Goal: Task Accomplishment & Management: Use online tool/utility

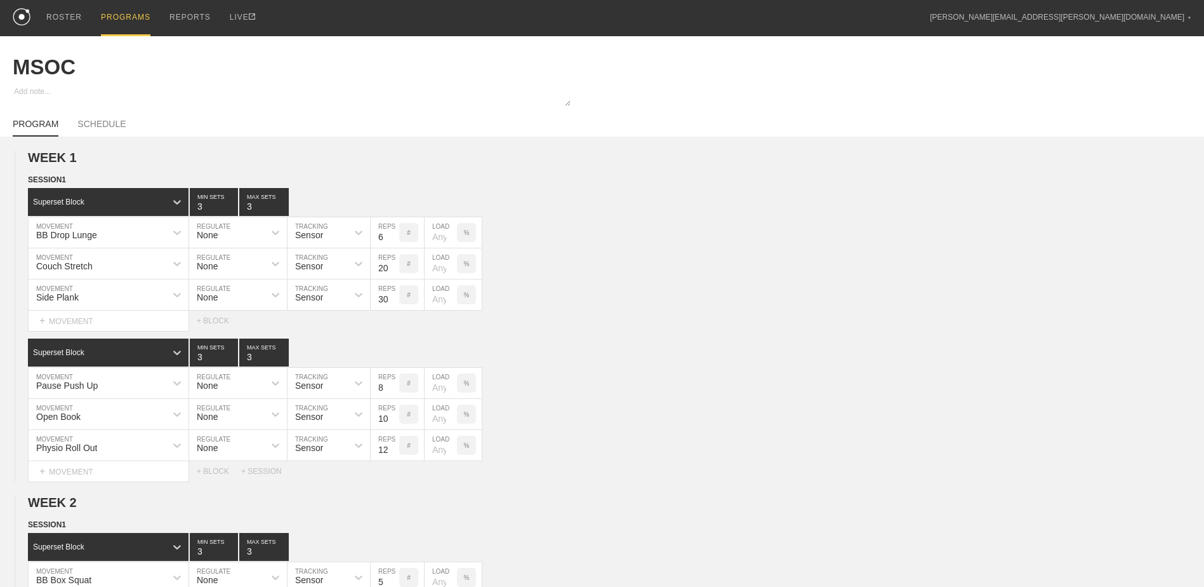
click at [143, 10] on div "PROGRAMS" at bounding box center [126, 18] width 50 height 36
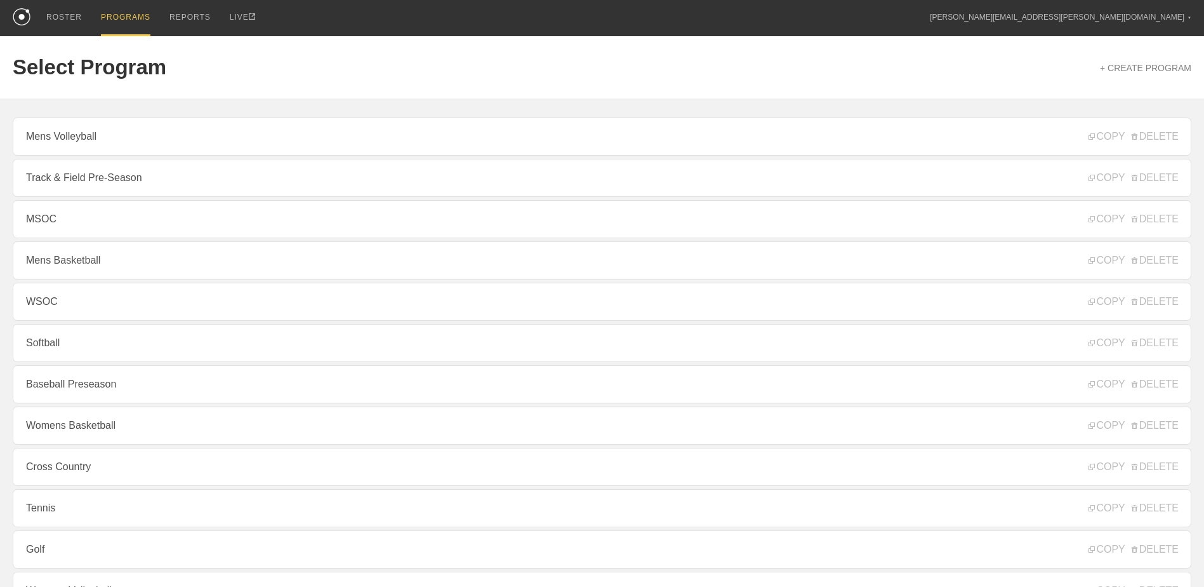
scroll to position [136, 0]
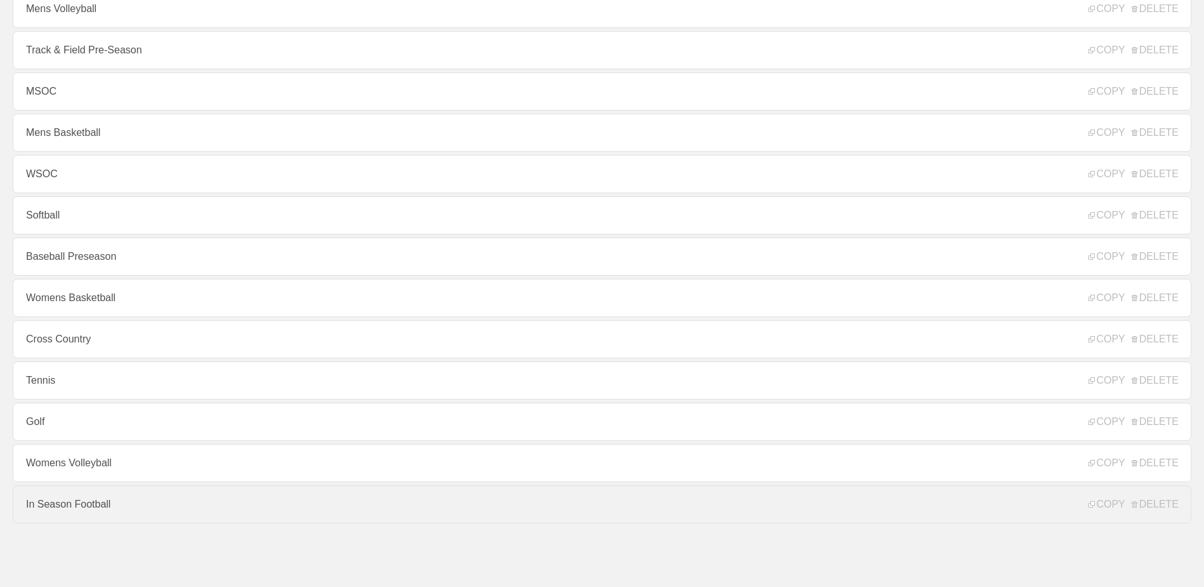
click at [138, 492] on link "In Season Football" at bounding box center [602, 504] width 1179 height 38
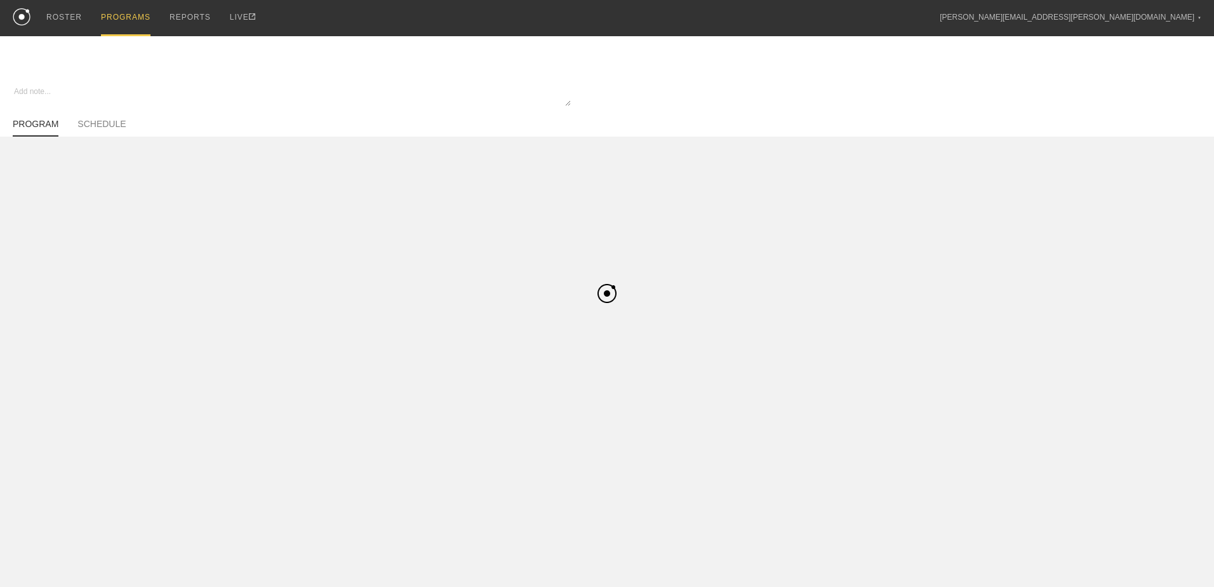
type textarea "x"
type input "In Season Football"
type textarea "Block 1"
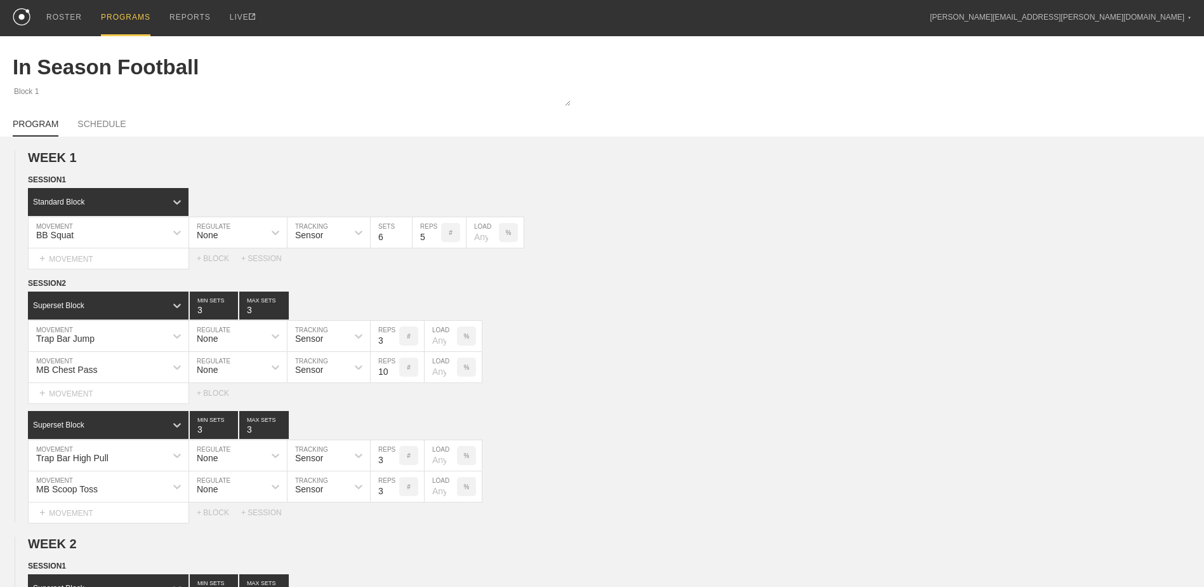
click at [121, 19] on div "PROGRAMS" at bounding box center [126, 18] width 50 height 36
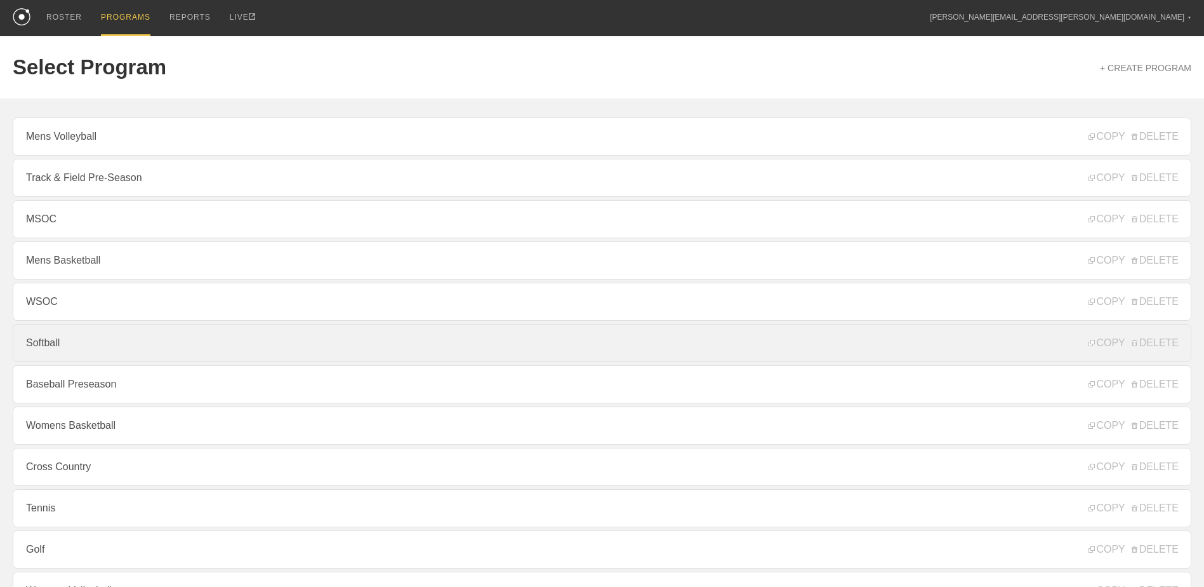
click at [147, 333] on link "Softball" at bounding box center [602, 343] width 1179 height 38
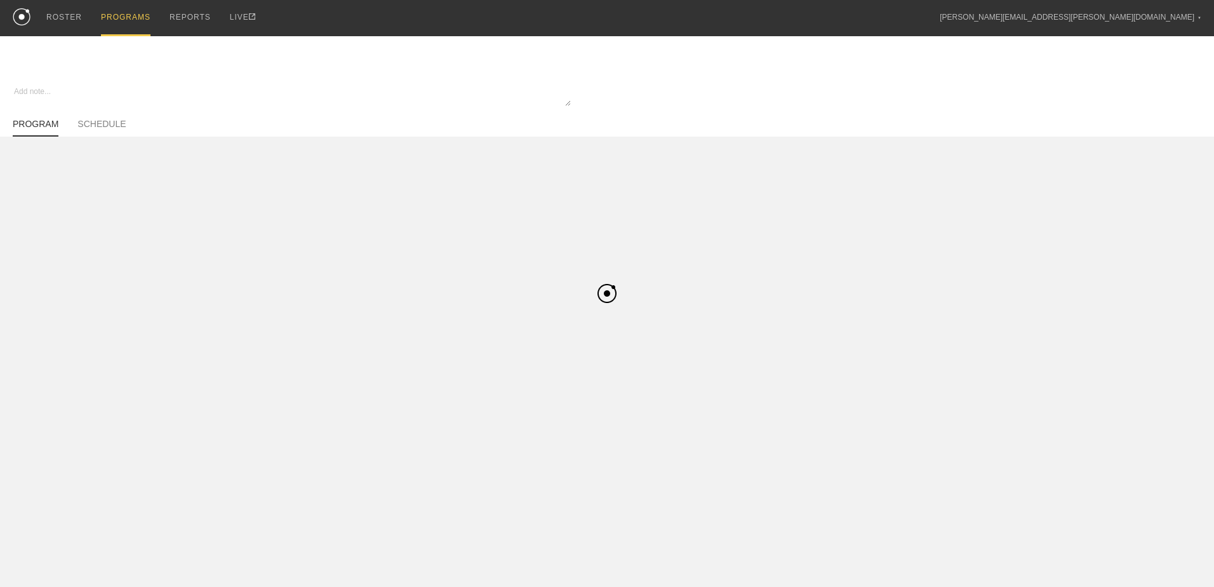
type textarea "x"
type input "Softball"
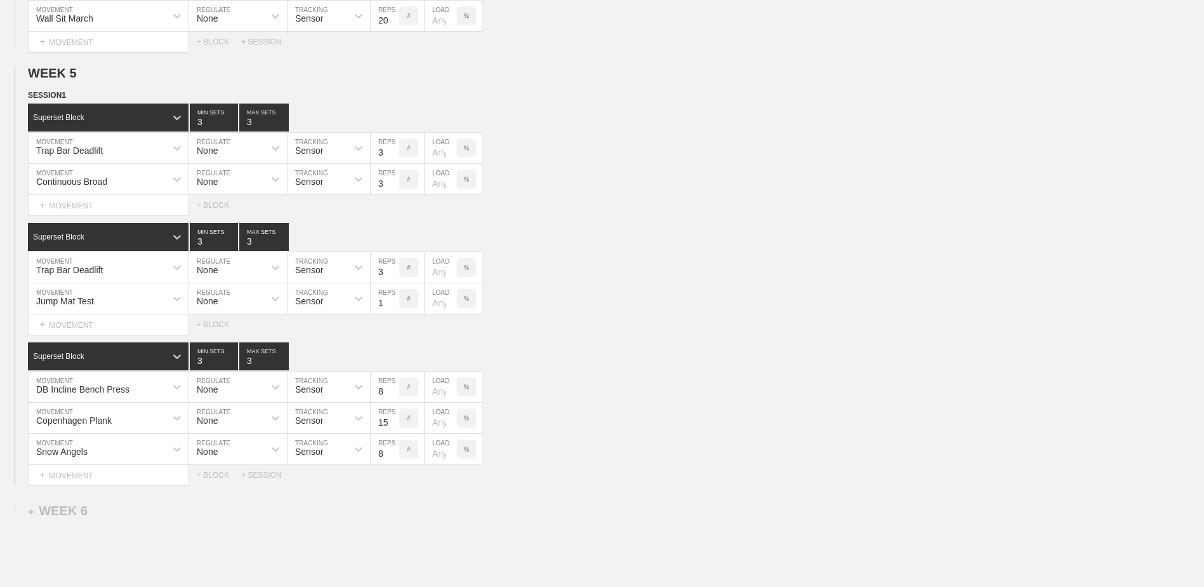
scroll to position [2330, 0]
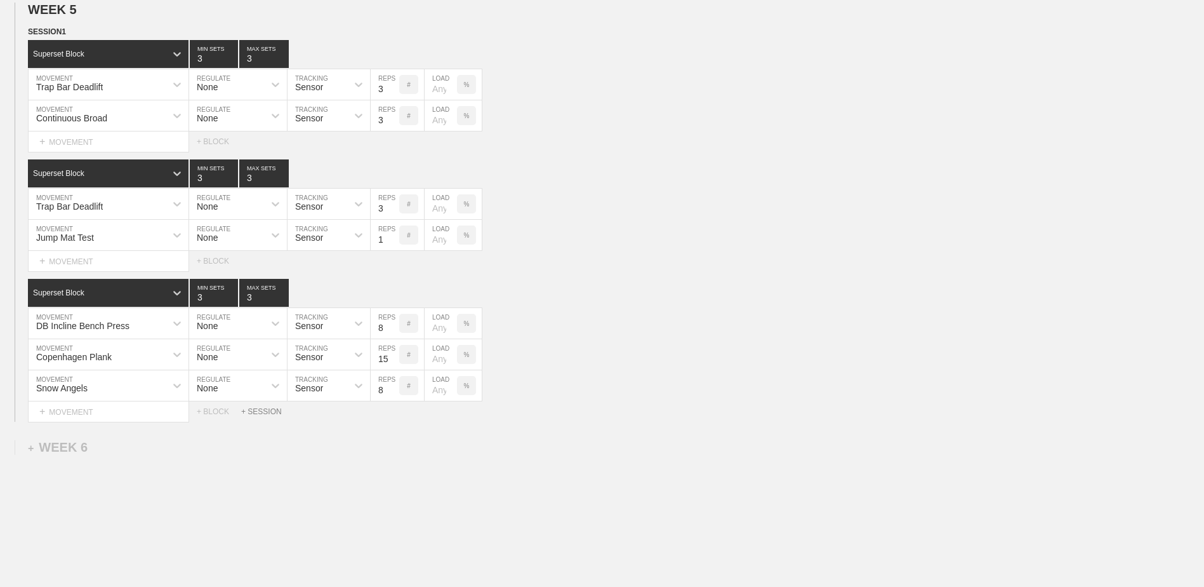
click at [267, 414] on div "+ SESSION" at bounding box center [266, 411] width 51 height 9
click at [141, 463] on div "+ BLOCK" at bounding box center [108, 454] width 160 height 20
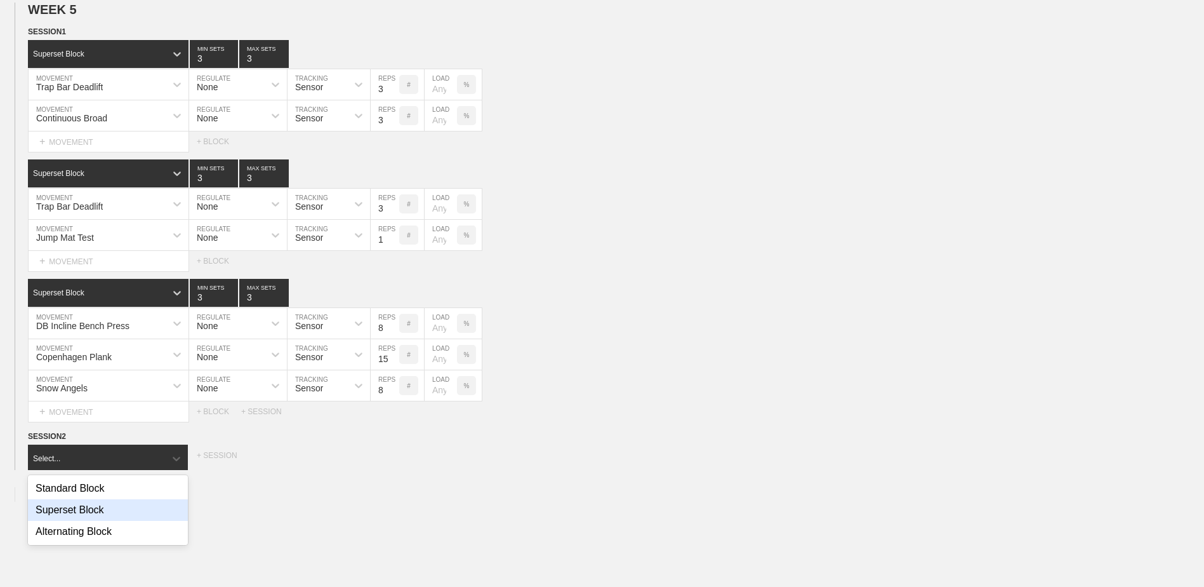
click at [128, 515] on div "Superset Block" at bounding box center [108, 510] width 160 height 22
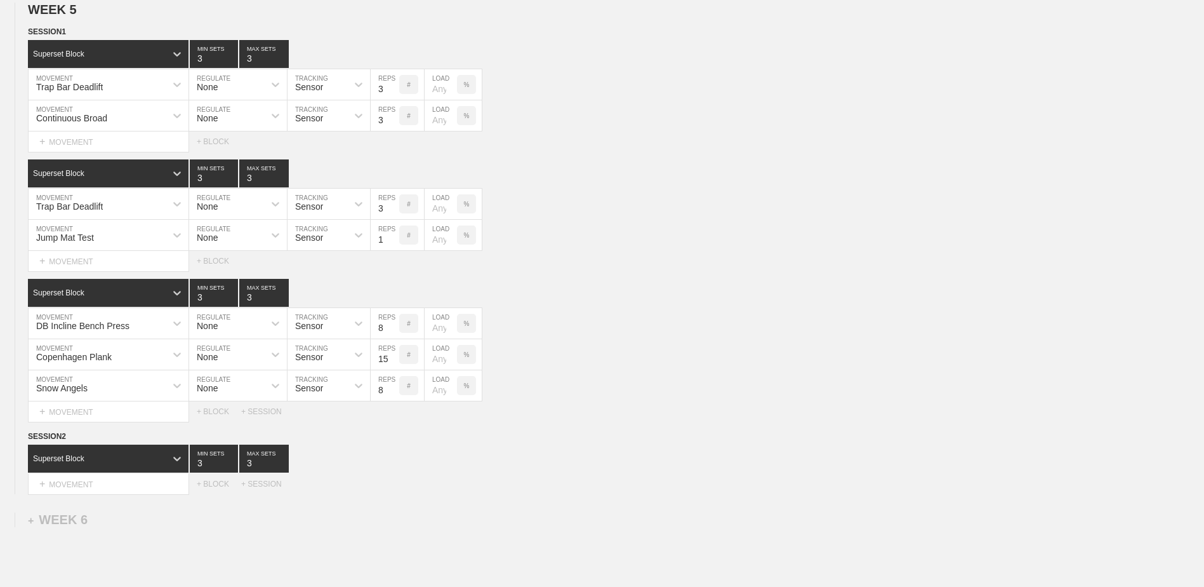
click at [96, 491] on div "+ MOVEMENT" at bounding box center [108, 484] width 161 height 21
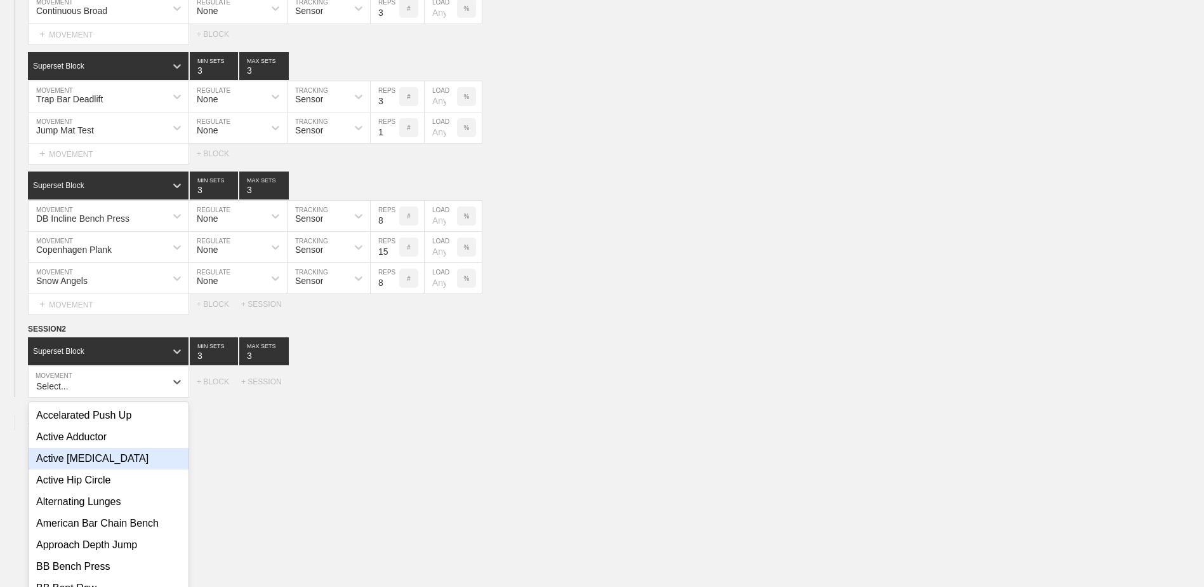
scroll to position [2453, 0]
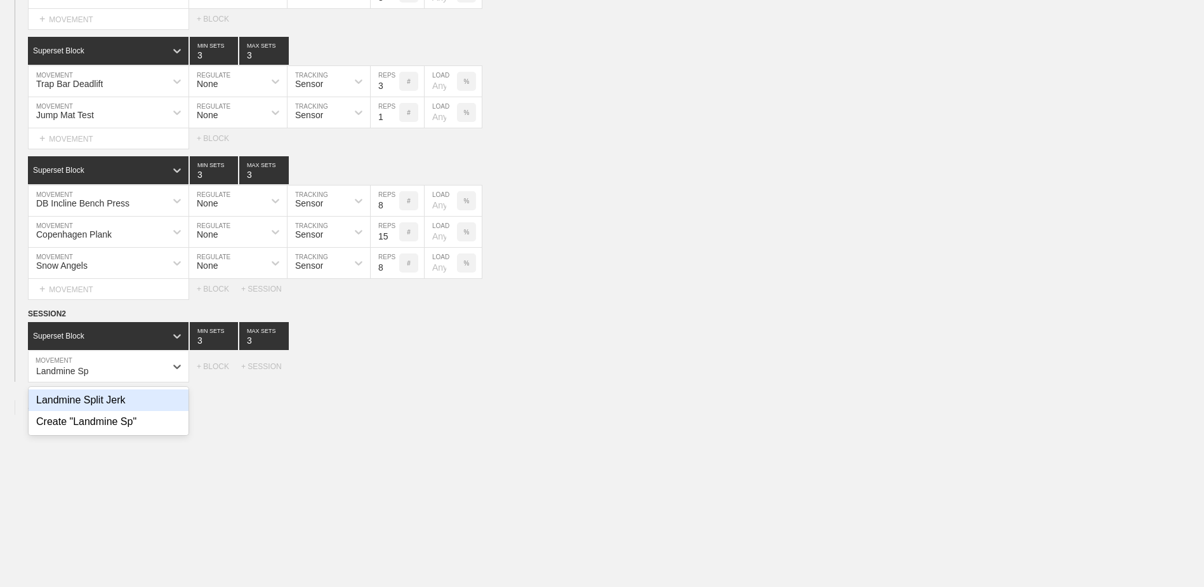
click at [110, 411] on div "Landmine Split Jerk" at bounding box center [109, 400] width 160 height 22
type input "Landmine Sp"
type input "4"
click at [232, 341] on input "4" at bounding box center [214, 336] width 48 height 28
type input "4"
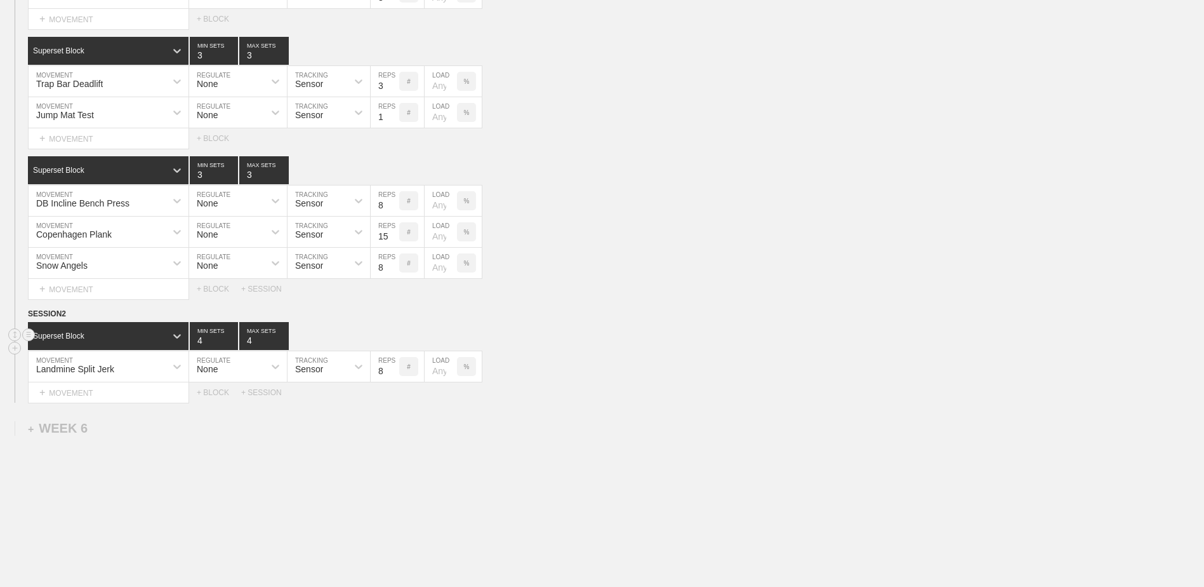
click at [281, 342] on input "4" at bounding box center [264, 336] width 50 height 28
click at [394, 376] on input "7" at bounding box center [385, 366] width 29 height 30
click at [394, 376] on input "6" at bounding box center [385, 366] width 29 height 30
click at [394, 376] on input "5" at bounding box center [385, 366] width 29 height 30
click at [394, 376] on input "4" at bounding box center [385, 366] width 29 height 30
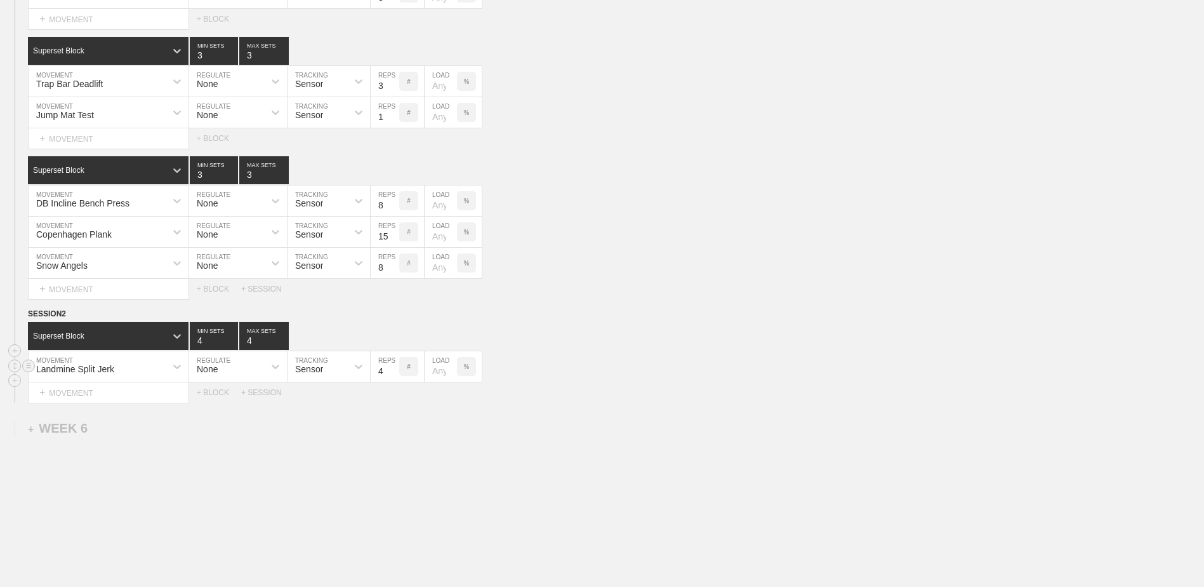
type input "3"
click at [394, 376] on input "3" at bounding box center [385, 366] width 29 height 30
click at [148, 403] on div "+ MOVEMENT" at bounding box center [108, 392] width 161 height 21
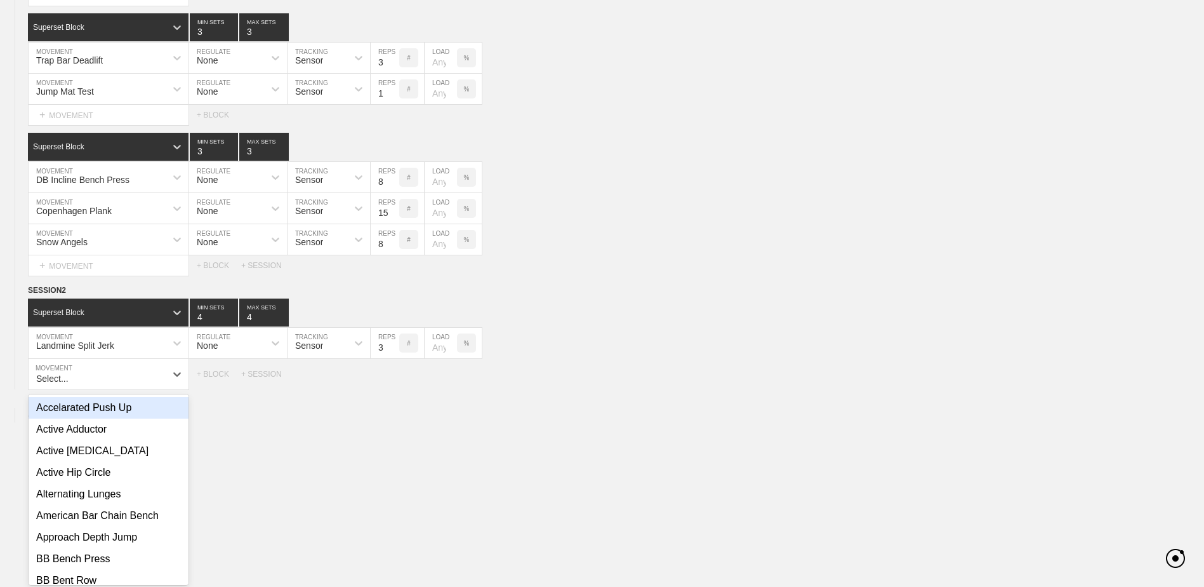
scroll to position [2484, 0]
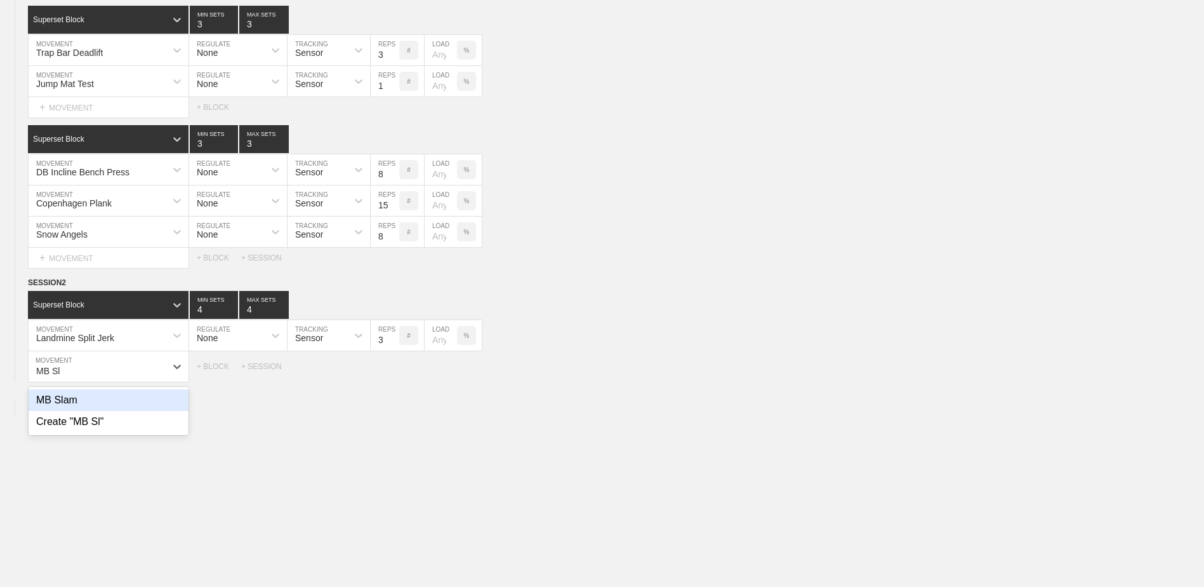
click at [148, 404] on div "MB Slam" at bounding box center [109, 400] width 160 height 22
type input "MB Sl"
click at [122, 377] on div "MB Slam" at bounding box center [97, 366] width 137 height 22
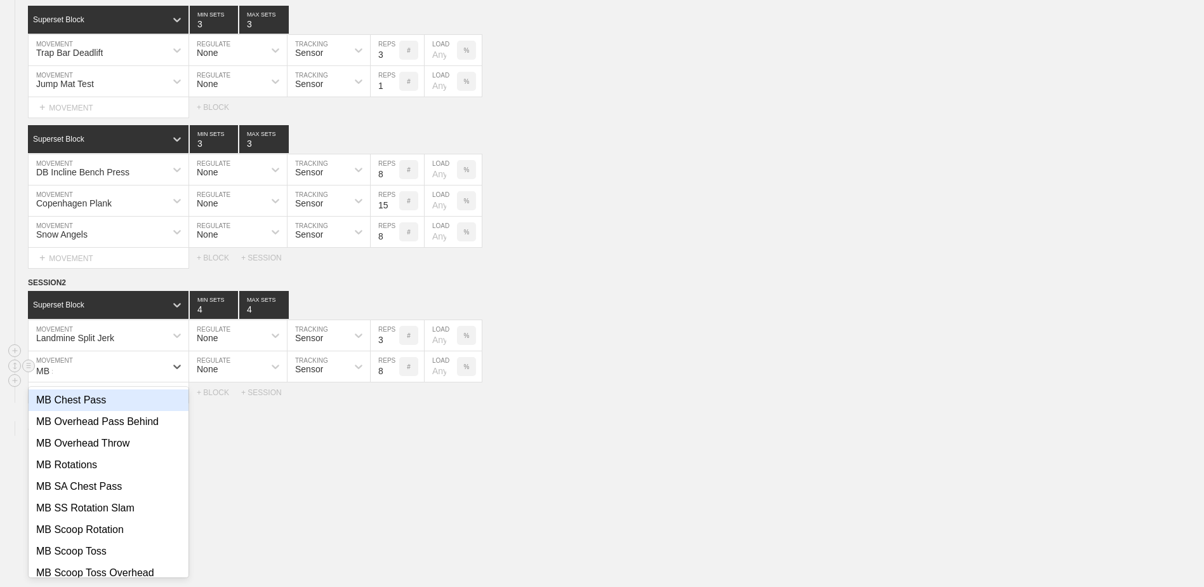
type input "MB sc"
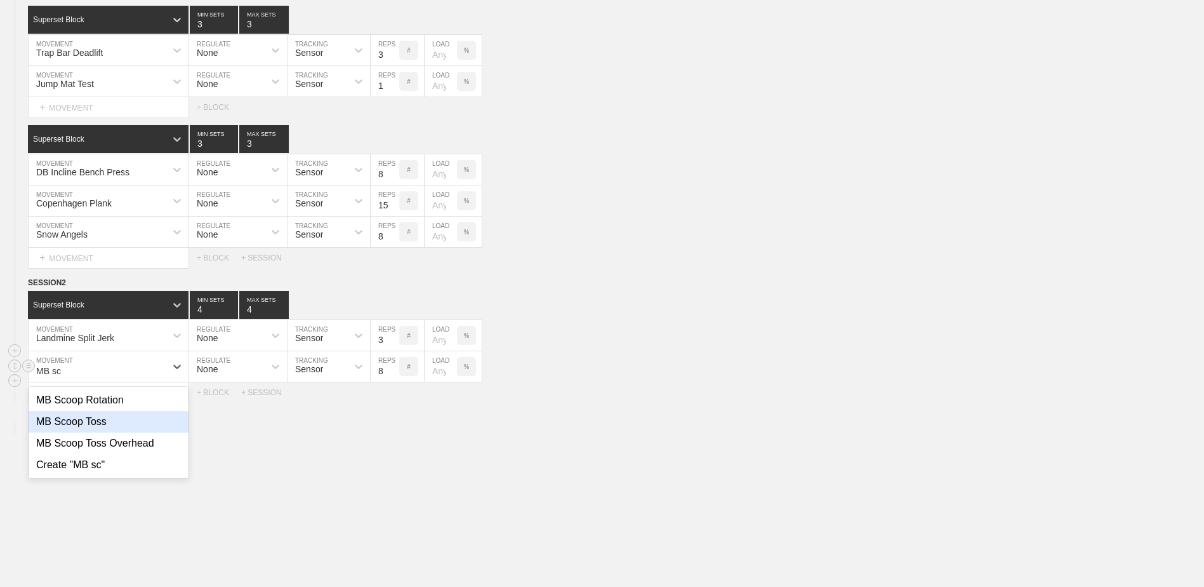
click at [121, 432] on div "MB Scoop Toss" at bounding box center [109, 422] width 160 height 22
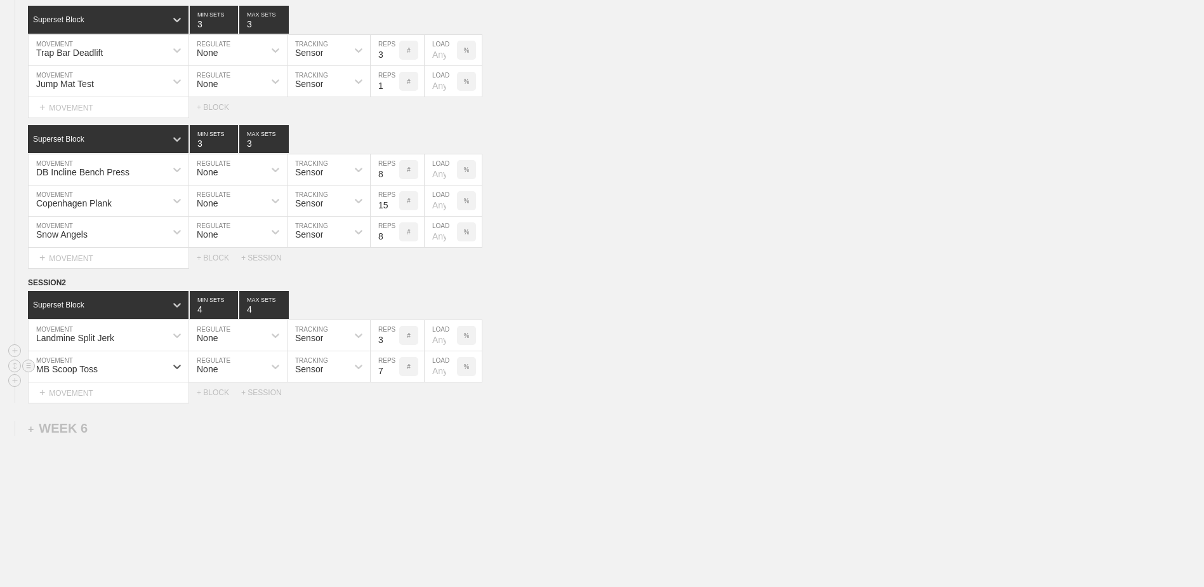
click at [393, 376] on input "7" at bounding box center [385, 366] width 29 height 30
click at [393, 376] on input "6" at bounding box center [385, 366] width 29 height 30
click at [393, 376] on input "5" at bounding box center [385, 366] width 29 height 30
click at [393, 376] on input "4" at bounding box center [385, 366] width 29 height 30
type input "3"
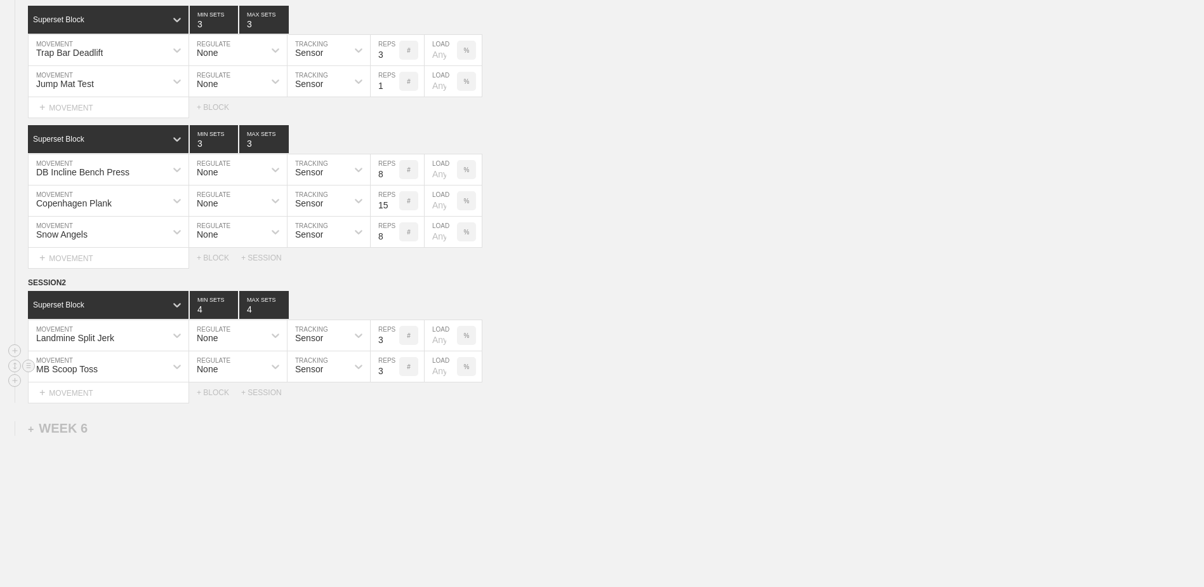
click at [393, 376] on input "3" at bounding box center [385, 366] width 29 height 30
click at [124, 377] on div "MB Scoop Toss" at bounding box center [97, 366] width 137 height 22
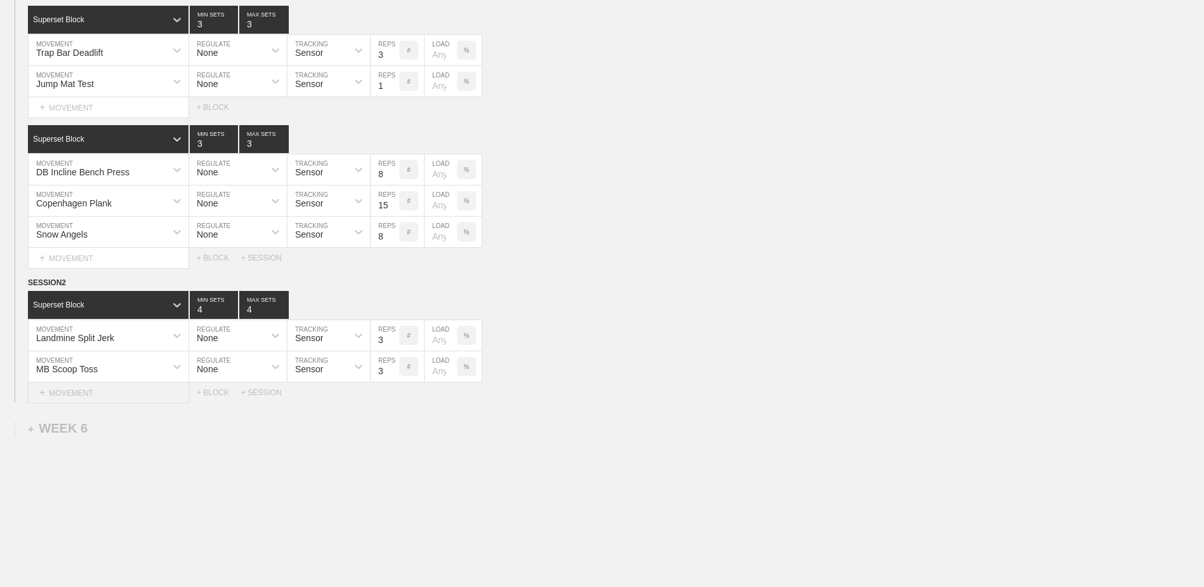
click at [134, 403] on div "+ MOVEMENT" at bounding box center [108, 392] width 161 height 21
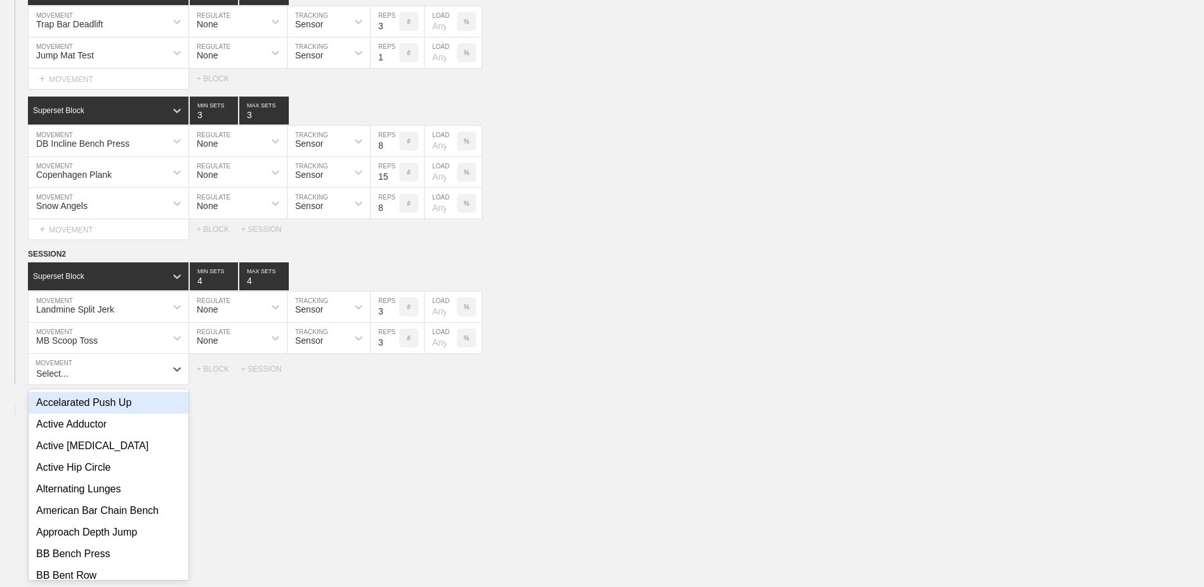
scroll to position [2515, 0]
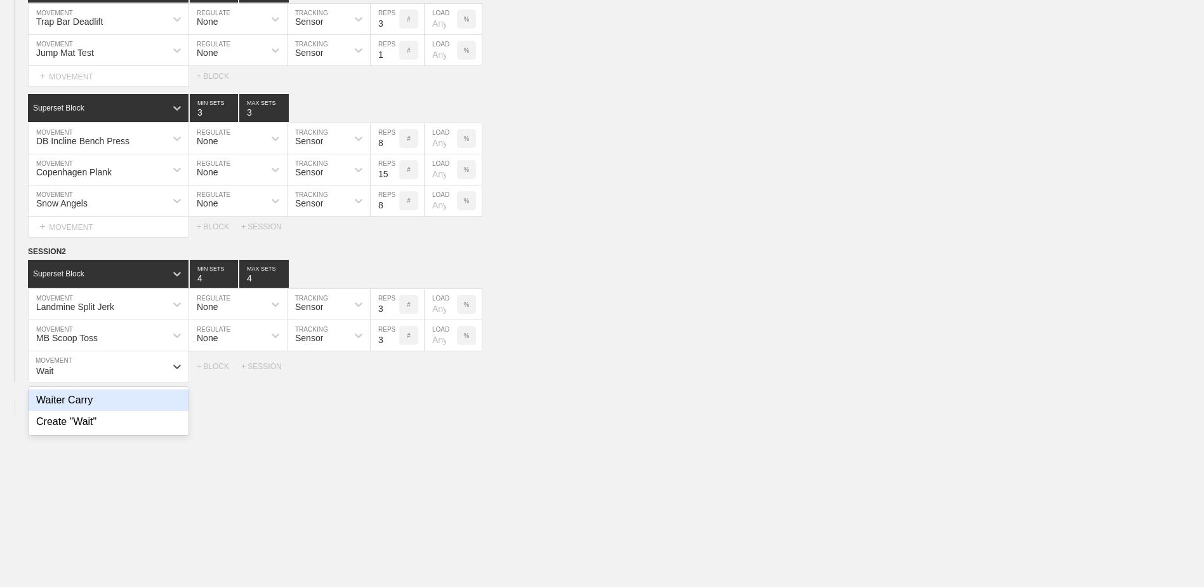
click at [134, 404] on div "Waiter Carry" at bounding box center [109, 400] width 160 height 22
type input "Wait"
click at [392, 375] on input "7" at bounding box center [385, 366] width 29 height 30
click at [392, 375] on input "6" at bounding box center [385, 366] width 29 height 30
click at [392, 375] on input "5" at bounding box center [385, 366] width 29 height 30
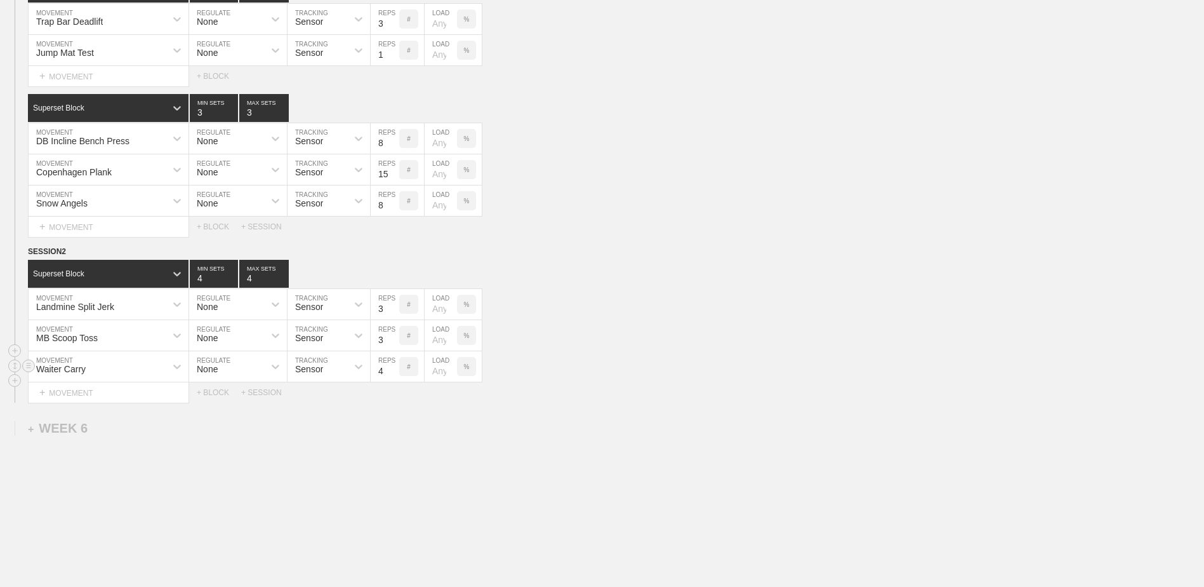
click at [392, 375] on input "4" at bounding box center [385, 366] width 29 height 30
click at [392, 375] on input "3" at bounding box center [385, 366] width 29 height 30
click at [392, 375] on input "2" at bounding box center [385, 366] width 29 height 30
click at [392, 375] on input "1" at bounding box center [385, 366] width 29 height 30
type input "1"
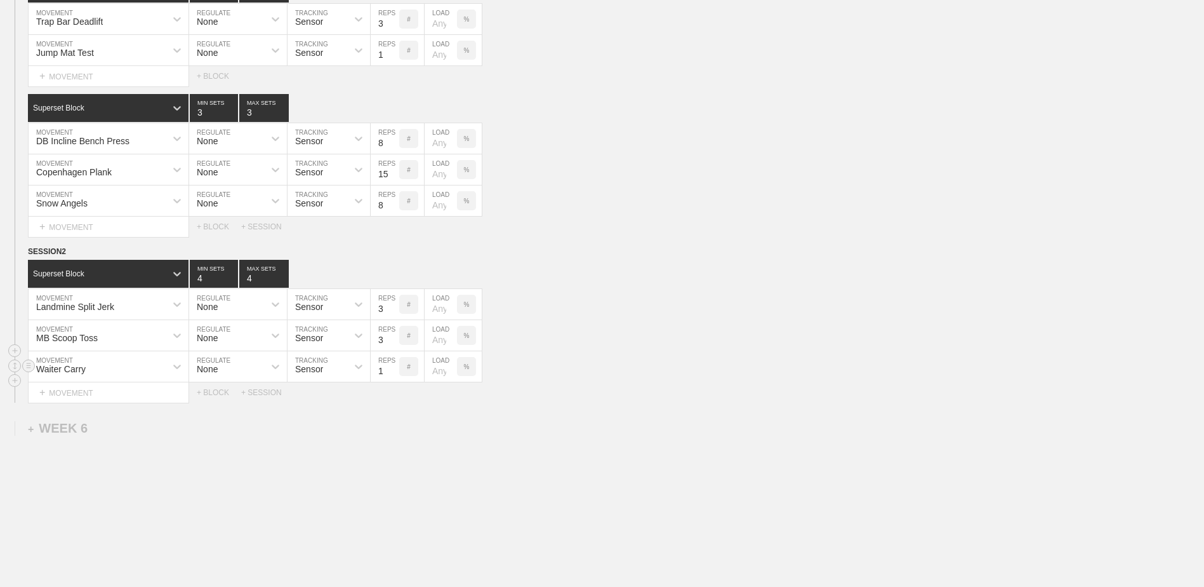
click at [392, 375] on input "1" at bounding box center [385, 366] width 29 height 30
click at [214, 392] on div "Select... MOVEMENT + MOVEMENT + BLOCK + SESSION" at bounding box center [602, 392] width 1204 height 20
click at [222, 395] on div "+ BLOCK" at bounding box center [219, 392] width 44 height 9
click at [144, 427] on div "Standard Block" at bounding box center [97, 423] width 138 height 11
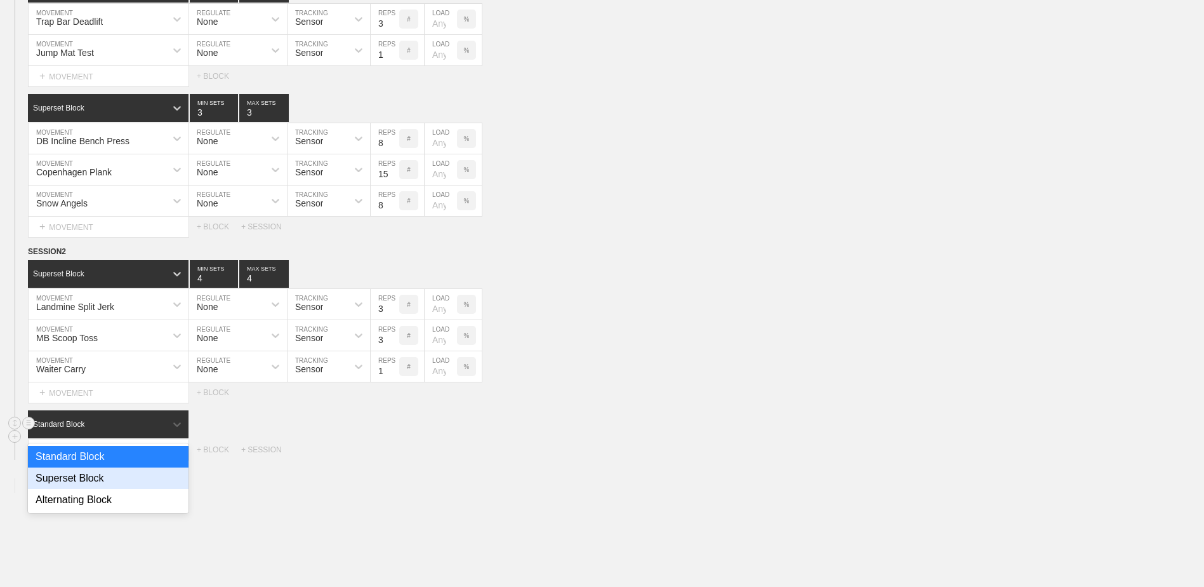
click at [130, 475] on div "Superset Block" at bounding box center [108, 478] width 161 height 22
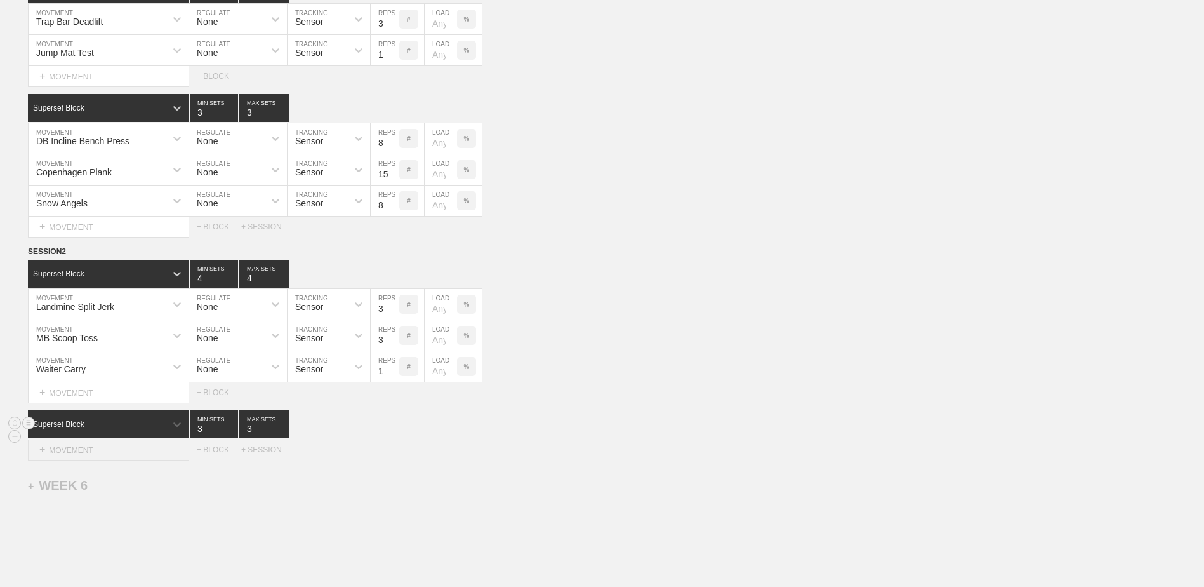
click at [125, 458] on div "+ MOVEMENT" at bounding box center [108, 449] width 161 height 21
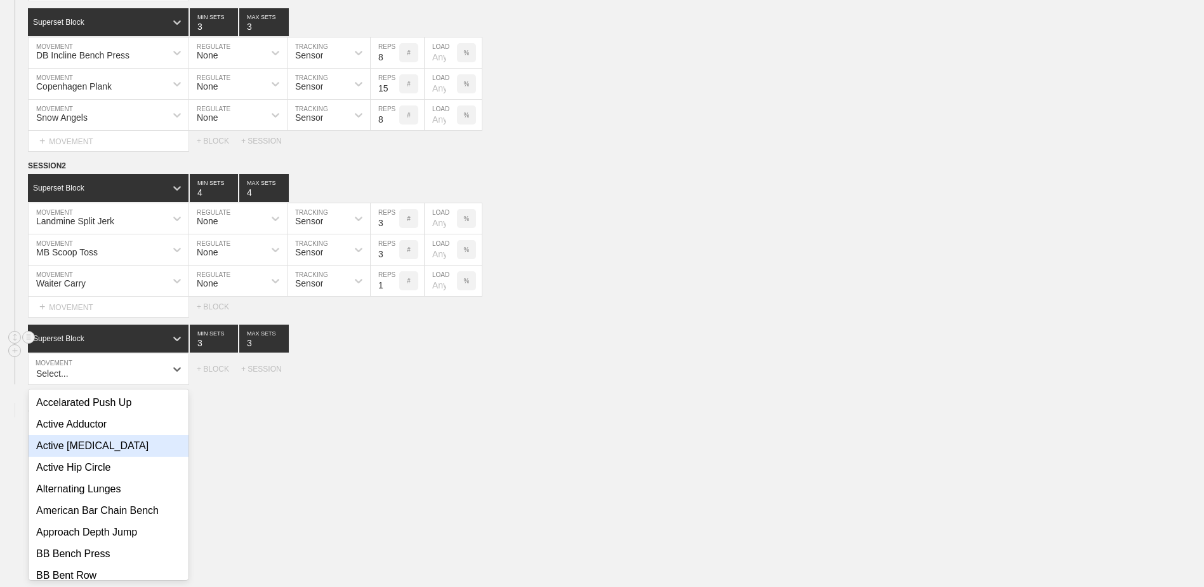
scroll to position [2603, 0]
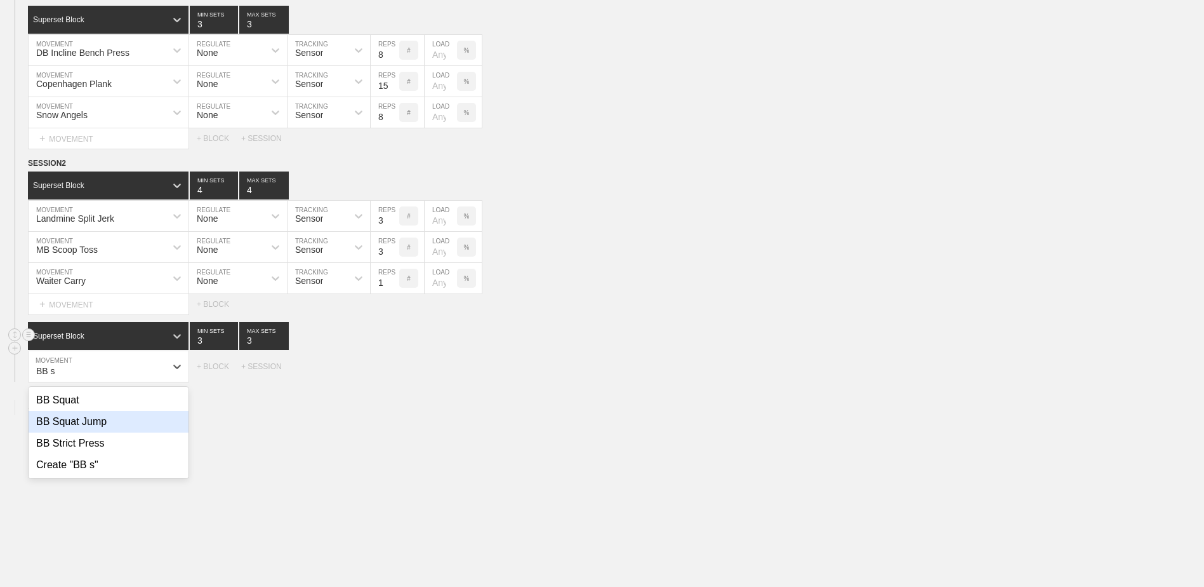
click at [118, 429] on div "BB Squat Jump" at bounding box center [109, 422] width 160 height 22
type input "BB s"
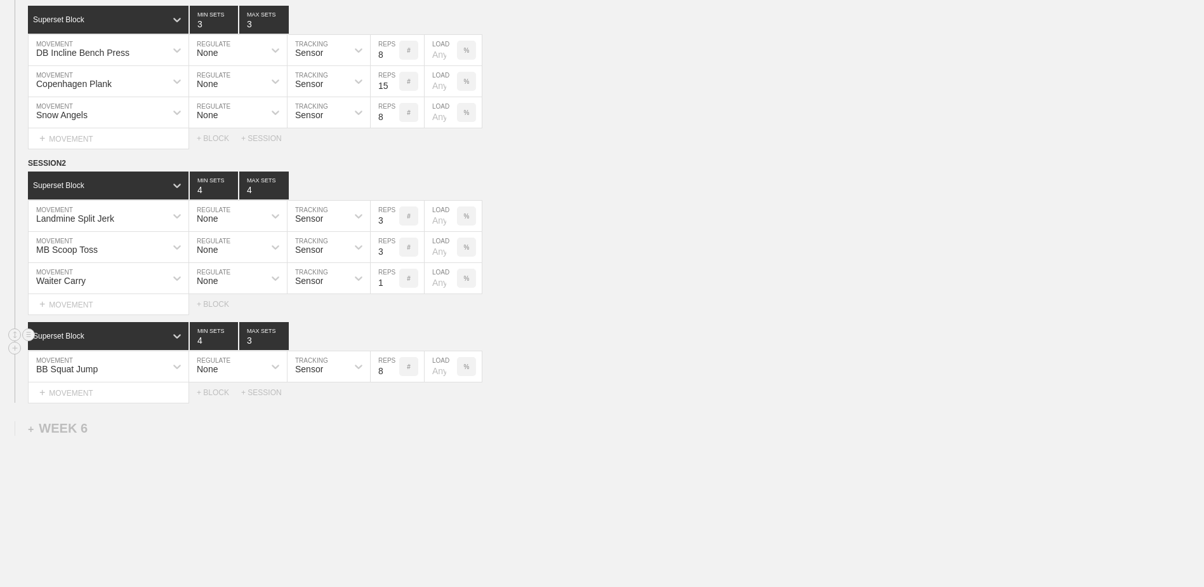
type input "4"
click at [232, 343] on input "4" at bounding box center [214, 336] width 48 height 28
type input "4"
click at [283, 342] on input "4" at bounding box center [264, 336] width 50 height 28
click at [394, 378] on input "7" at bounding box center [385, 366] width 29 height 30
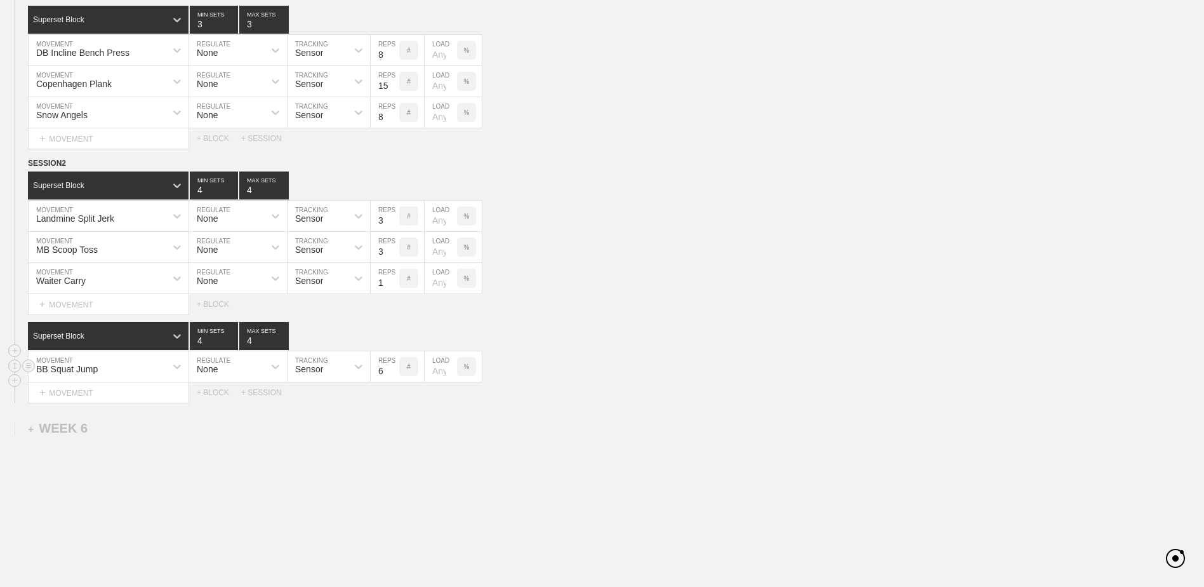
click at [394, 378] on input "6" at bounding box center [385, 366] width 29 height 30
click at [394, 378] on input "5" at bounding box center [385, 366] width 29 height 30
click at [394, 378] on input "4" at bounding box center [385, 366] width 29 height 30
type input "3"
click at [394, 378] on input "3" at bounding box center [385, 366] width 29 height 30
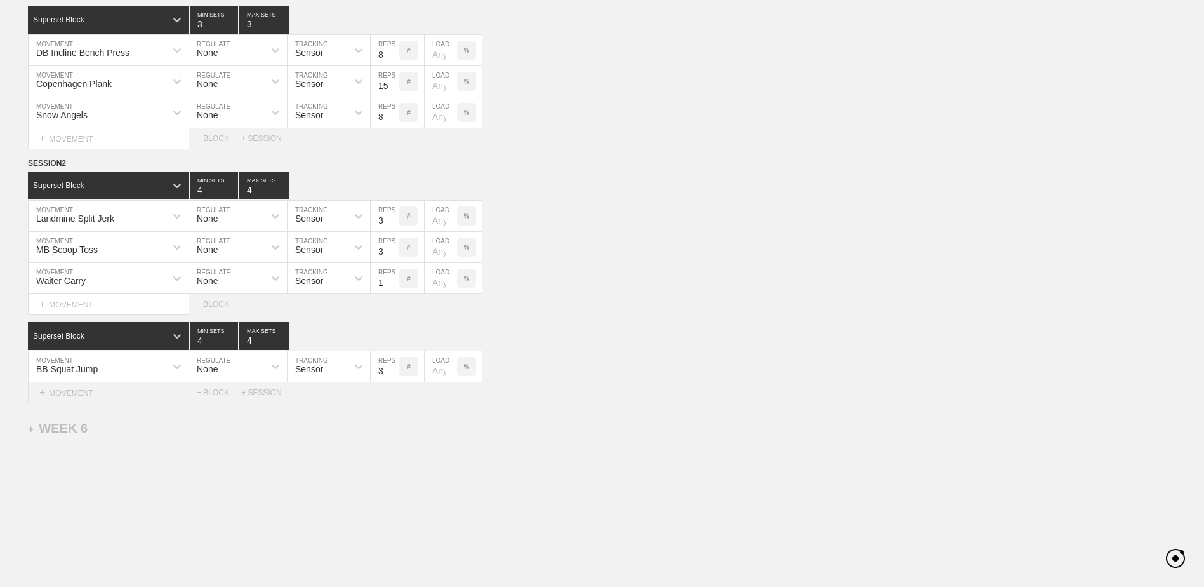
click at [170, 403] on div "+ MOVEMENT" at bounding box center [108, 392] width 161 height 21
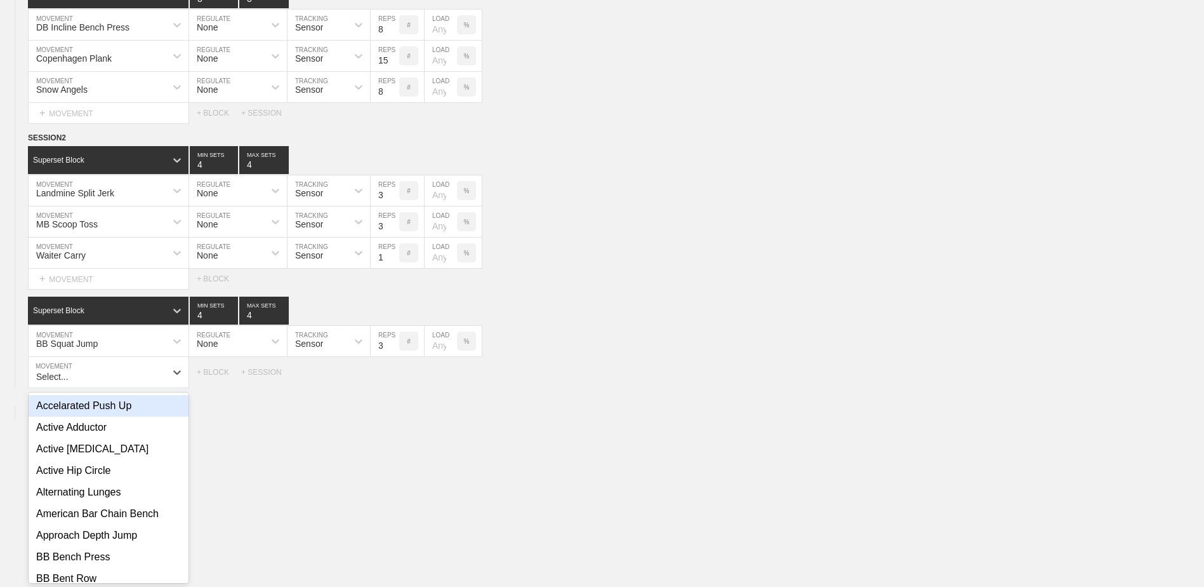
scroll to position [2634, 0]
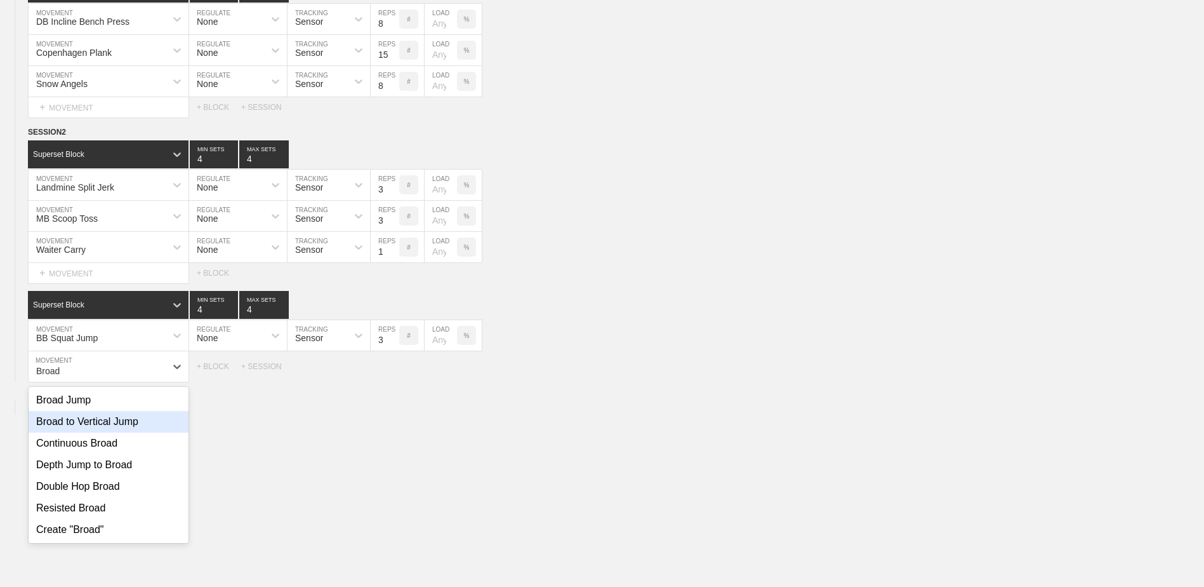
click at [157, 425] on div "Broad to Vertical Jump" at bounding box center [109, 422] width 160 height 22
type input "Broad"
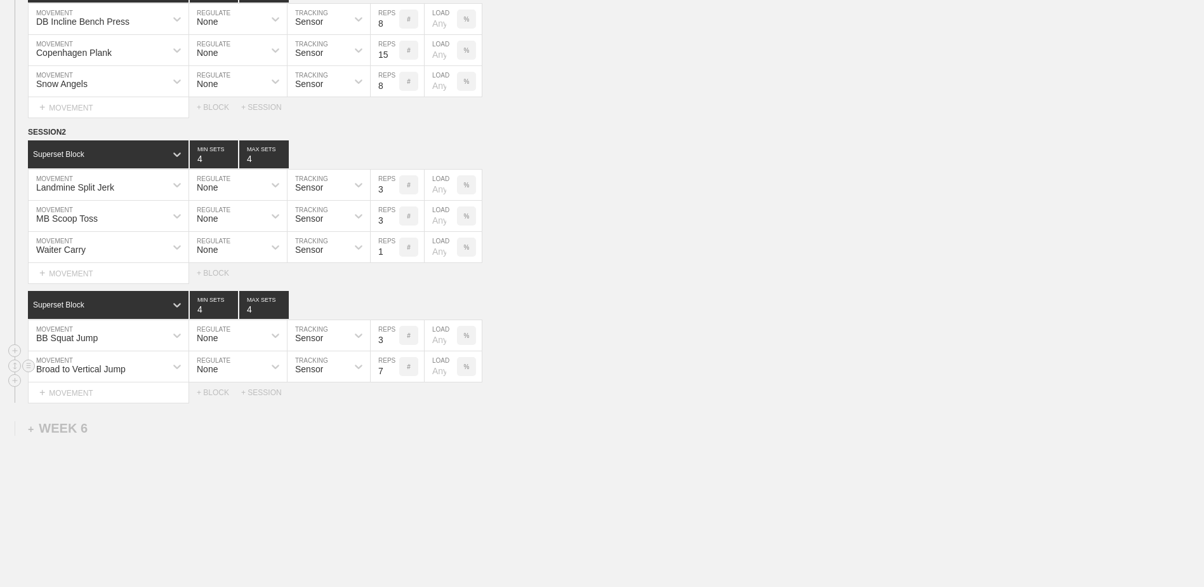
click at [395, 376] on input "7" at bounding box center [385, 366] width 29 height 30
click at [395, 376] on input "6" at bounding box center [385, 366] width 29 height 30
click at [395, 376] on input "5" at bounding box center [385, 366] width 29 height 30
click at [395, 376] on input "4" at bounding box center [385, 366] width 29 height 30
type input "3"
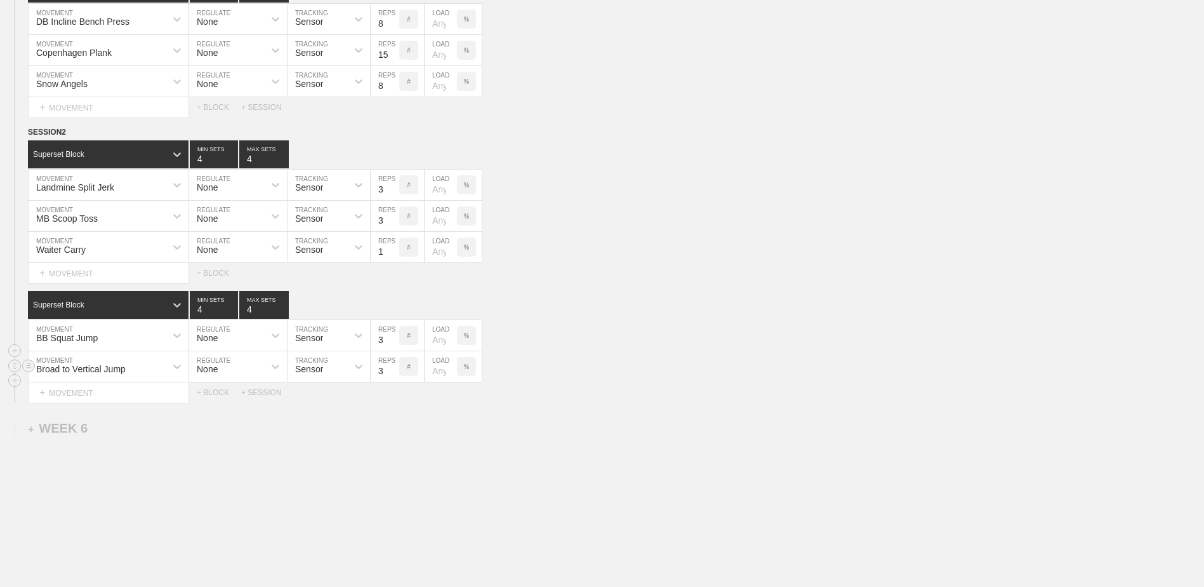
click at [395, 376] on input "3" at bounding box center [385, 366] width 29 height 30
click at [156, 401] on div "+ MOVEMENT" at bounding box center [108, 392] width 161 height 21
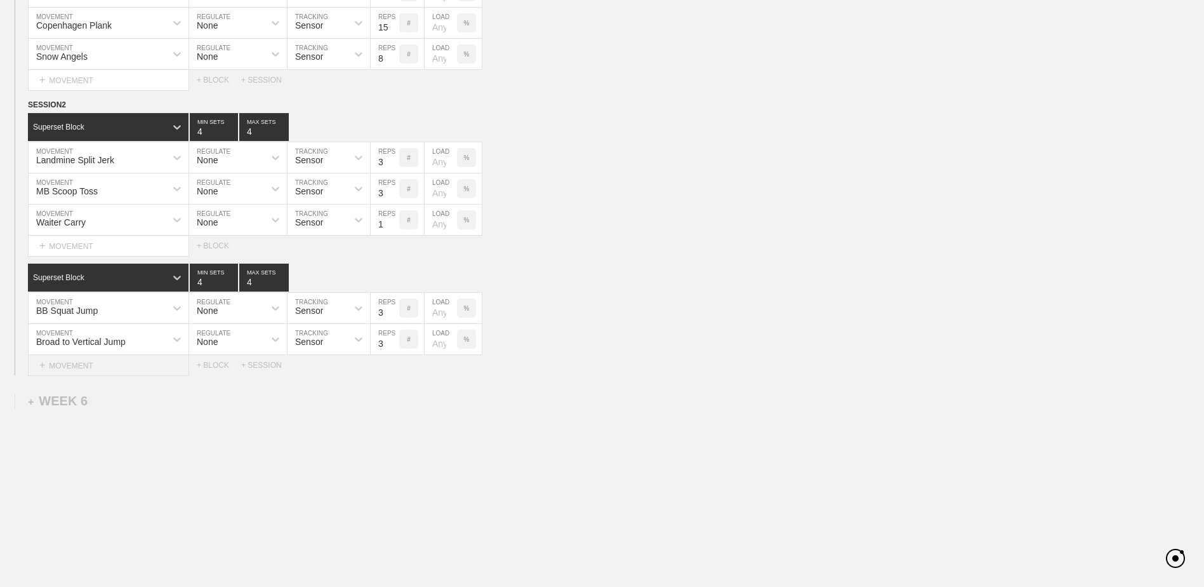
scroll to position [2666, 0]
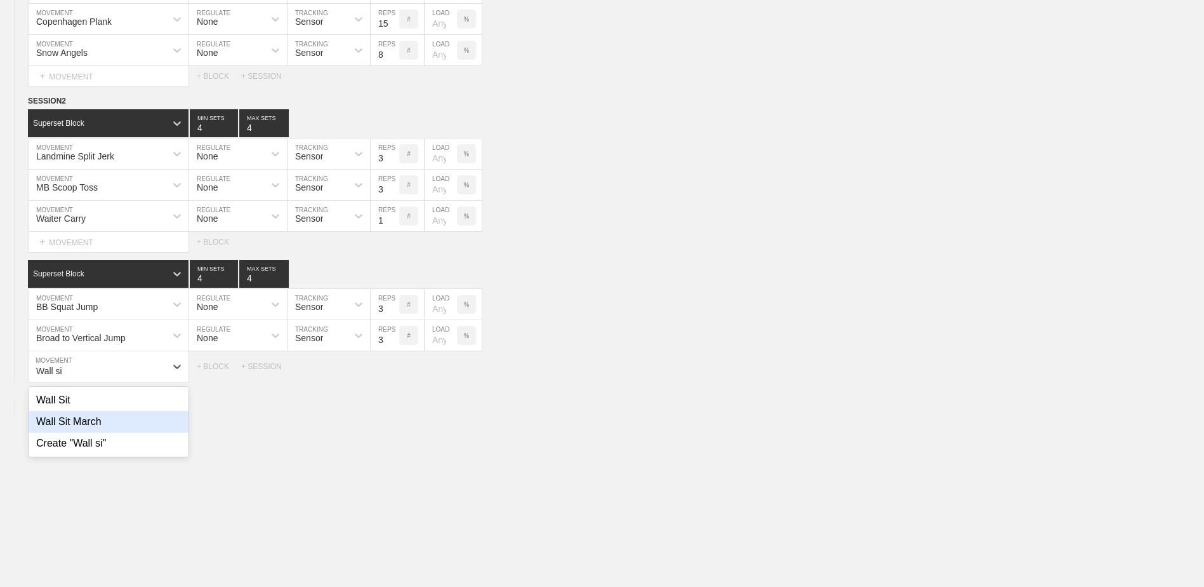
click at [147, 432] on div "Wall Sit March" at bounding box center [109, 422] width 160 height 22
type input "Wall si"
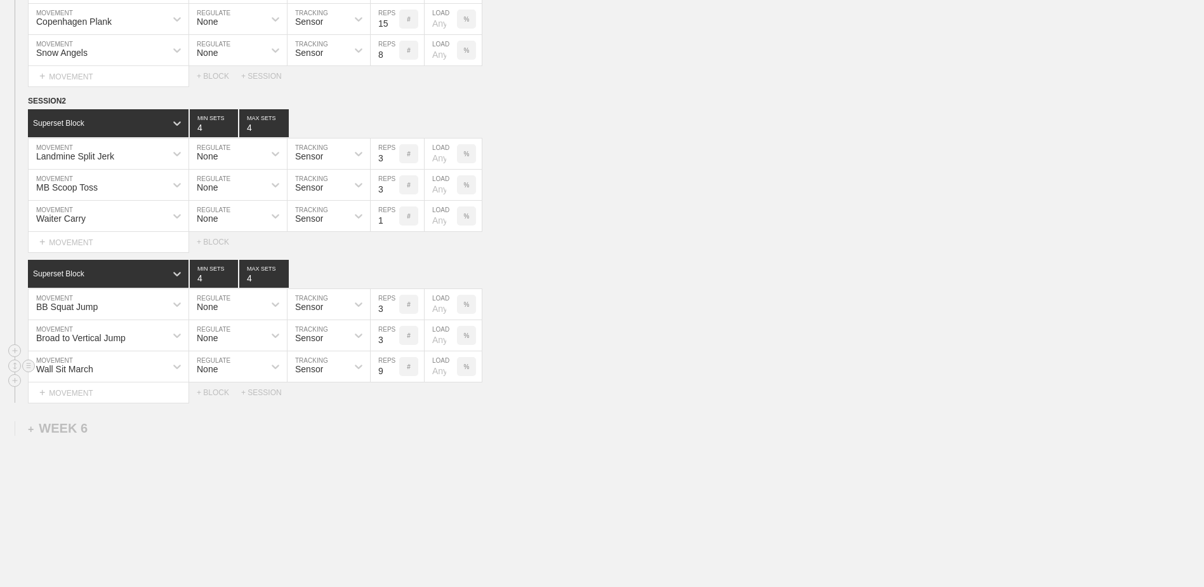
click at [393, 371] on input "9" at bounding box center [385, 366] width 29 height 30
click at [393, 371] on input "10" at bounding box center [385, 366] width 29 height 30
click at [393, 371] on input "11" at bounding box center [385, 366] width 29 height 30
click at [393, 371] on input "12" at bounding box center [385, 366] width 29 height 30
click at [393, 371] on input "13" at bounding box center [385, 366] width 29 height 30
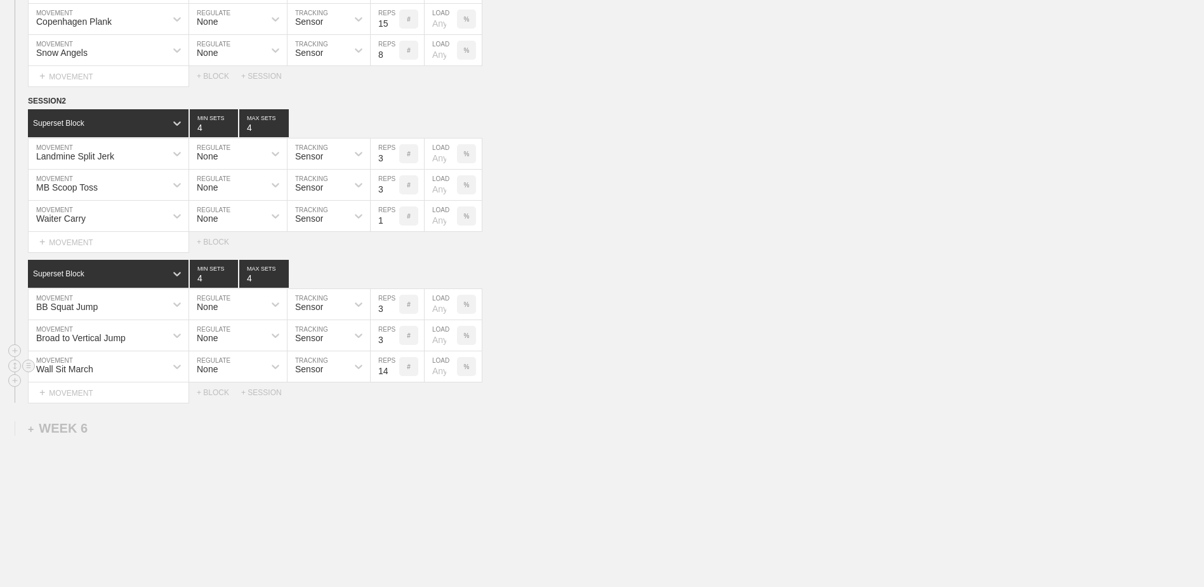
click at [393, 371] on input "14" at bounding box center [385, 366] width 29 height 30
click at [393, 371] on input "15" at bounding box center [385, 366] width 29 height 30
click at [393, 371] on input "16" at bounding box center [385, 366] width 29 height 30
click at [393, 371] on input "17" at bounding box center [385, 366] width 29 height 30
click at [393, 371] on input "18" at bounding box center [385, 366] width 29 height 30
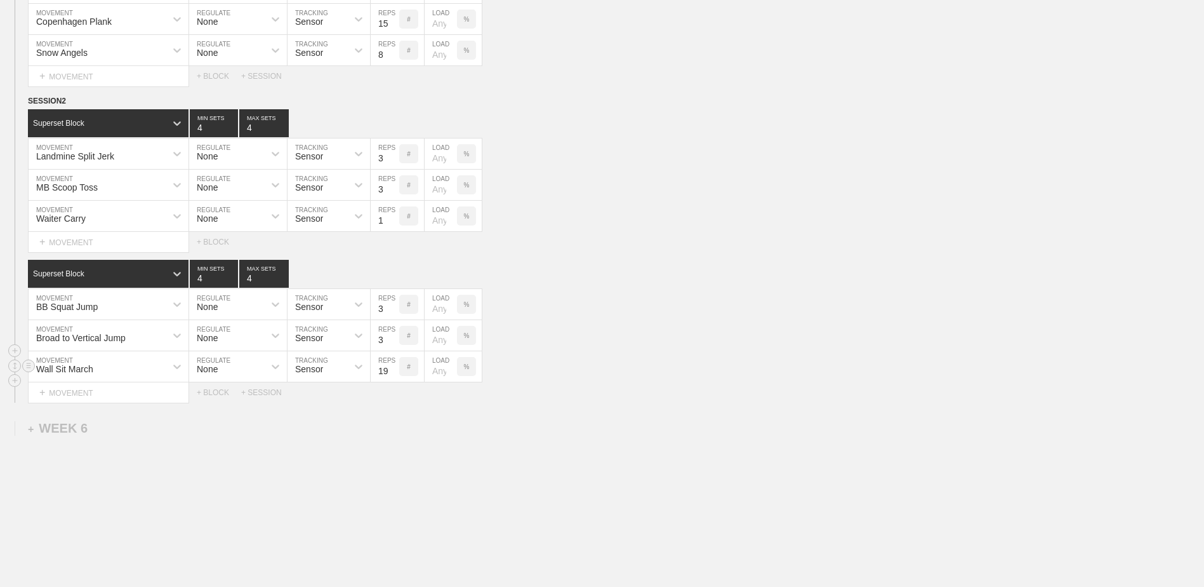
click at [393, 371] on input "19" at bounding box center [385, 366] width 29 height 30
type input "20"
click at [393, 371] on input "20" at bounding box center [385, 366] width 29 height 30
click at [121, 346] on div "Broad to Vertical Jump" at bounding box center [97, 335] width 137 height 22
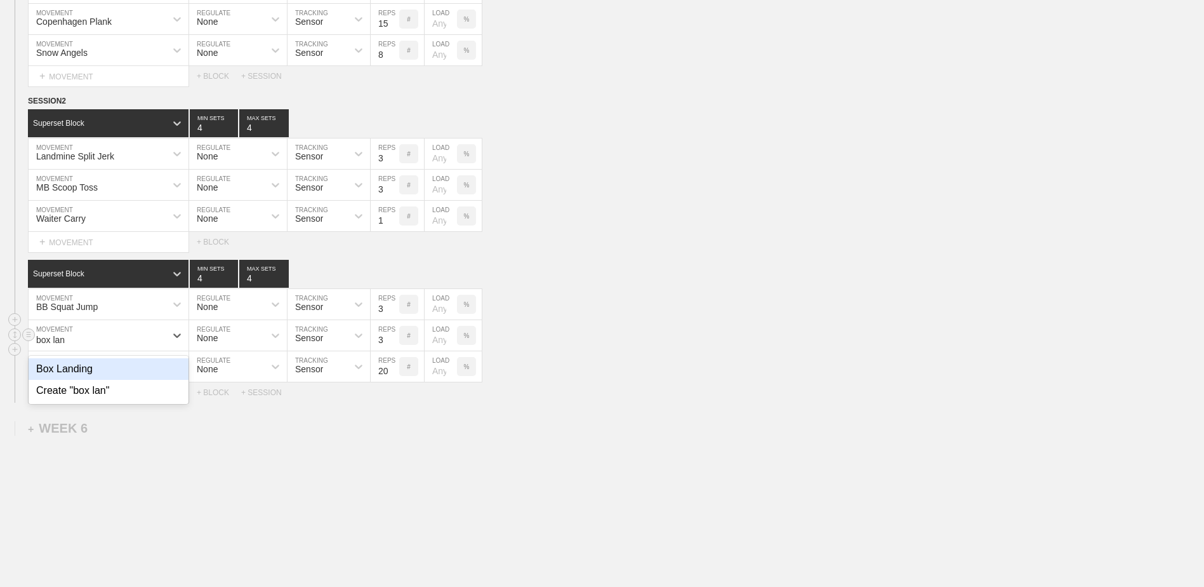
type input "box land"
click at [131, 370] on div "Box Landing" at bounding box center [109, 369] width 160 height 22
